Goal: Task Accomplishment & Management: Manage account settings

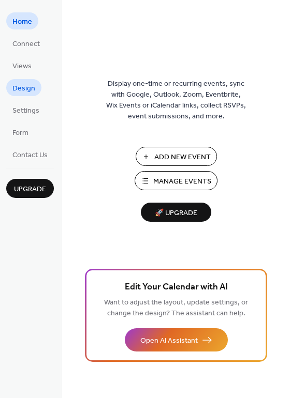
click at [19, 90] on span "Design" at bounding box center [23, 88] width 23 height 11
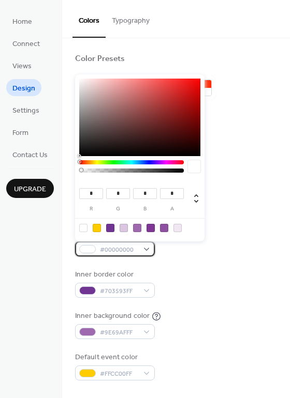
click at [90, 251] on div at bounding box center [87, 249] width 17 height 8
click at [123, 229] on div at bounding box center [123, 228] width 8 height 8
type input "***"
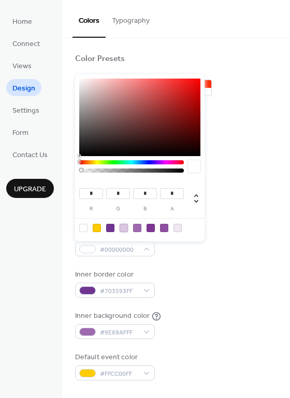
type input "*"
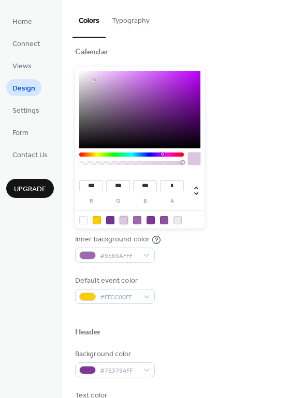
scroll to position [52, 0]
